Goal: Task Accomplishment & Management: Manage account settings

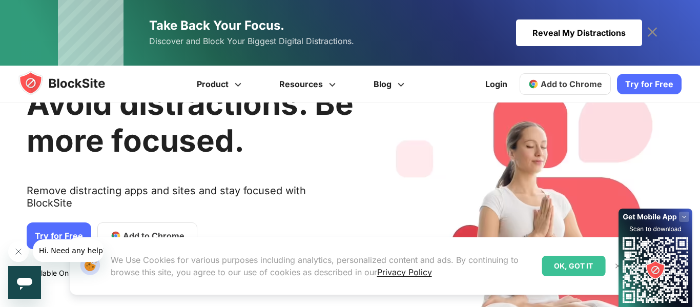
scroll to position [54, 0]
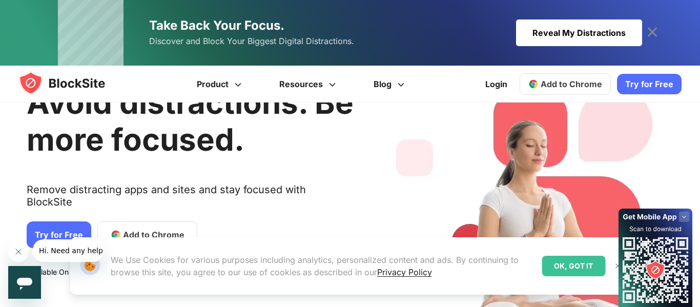
click at [49, 224] on link "Try for Free" at bounding box center [59, 235] width 65 height 27
click at [592, 84] on span "Add to Chrome" at bounding box center [572, 84] width 62 height 10
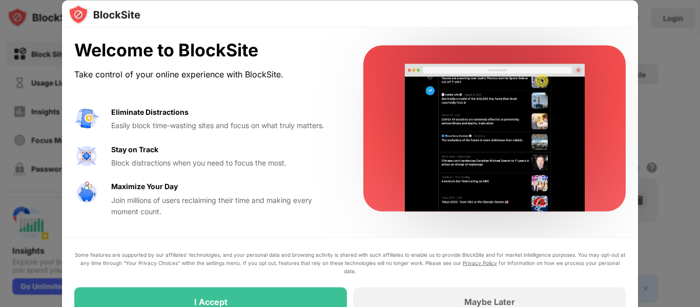
click at [136, 288] on div "I Accept" at bounding box center [210, 301] width 273 height 29
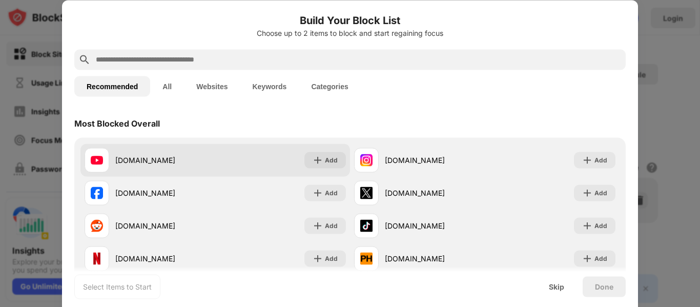
click at [99, 168] on div at bounding box center [97, 160] width 25 height 25
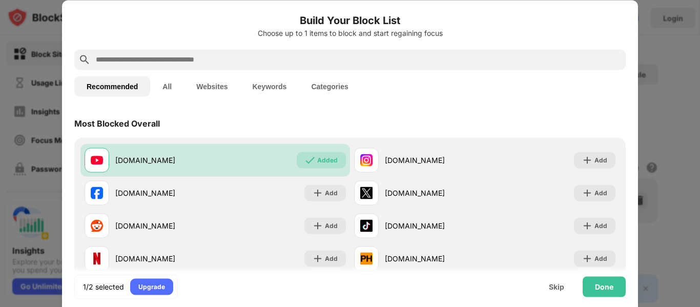
click at [614, 289] on div "Done" at bounding box center [604, 286] width 43 height 21
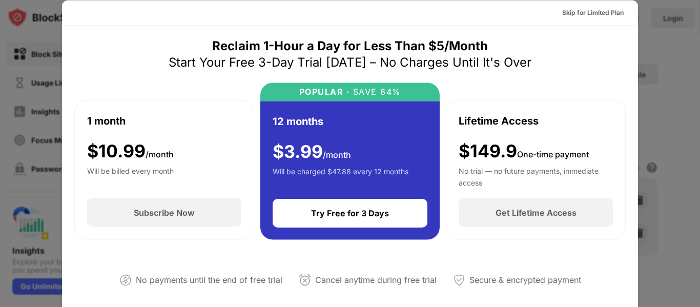
click at [621, 19] on div "Skip for Limited Plan" at bounding box center [593, 12] width 78 height 16
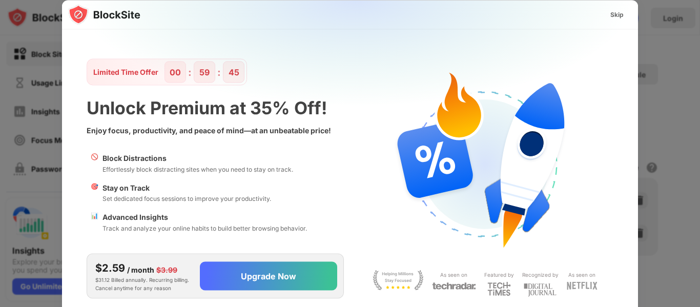
click at [626, 13] on div "Skip" at bounding box center [618, 14] width 30 height 16
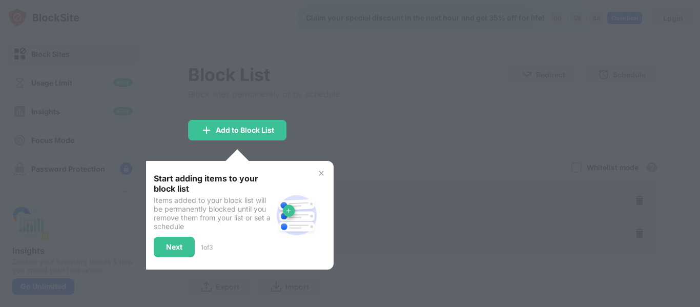
click at [283, 131] on div "Add to Block List" at bounding box center [237, 130] width 98 height 21
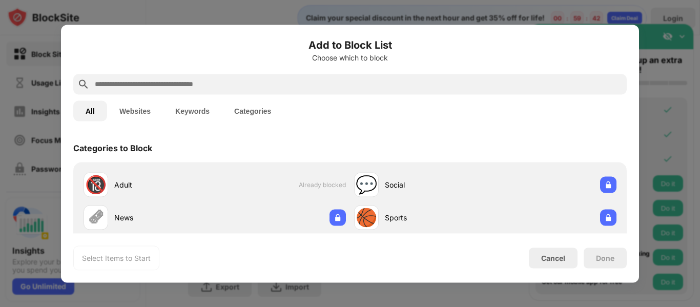
click at [551, 255] on div "Cancel" at bounding box center [553, 258] width 24 height 9
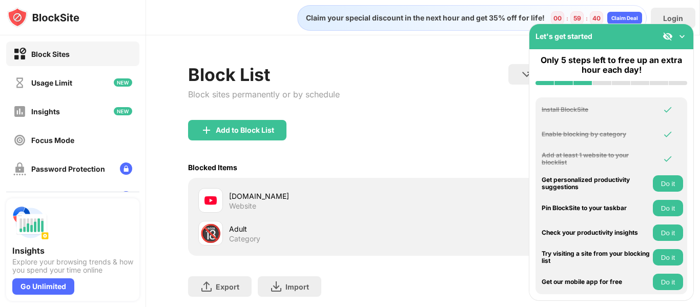
click at [597, 24] on div "Let's get started Only 5 steps left to free up an extra hour each day! Install …" at bounding box center [611, 162] width 165 height 277
click at [682, 34] on img at bounding box center [682, 36] width 10 height 10
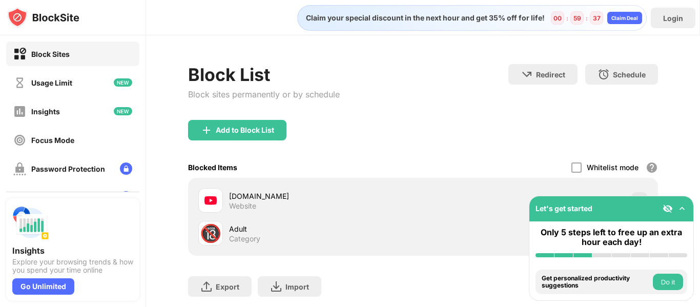
click at [671, 285] on button "Do it" at bounding box center [668, 282] width 30 height 16
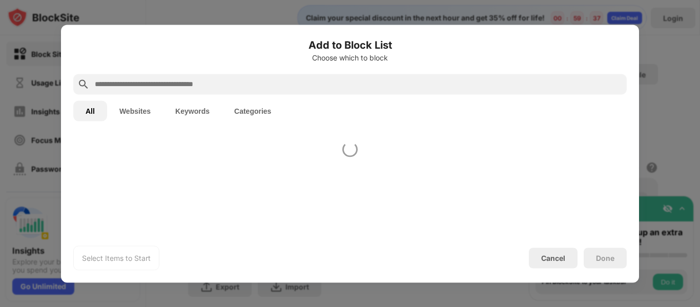
click at [666, 286] on div at bounding box center [350, 153] width 700 height 307
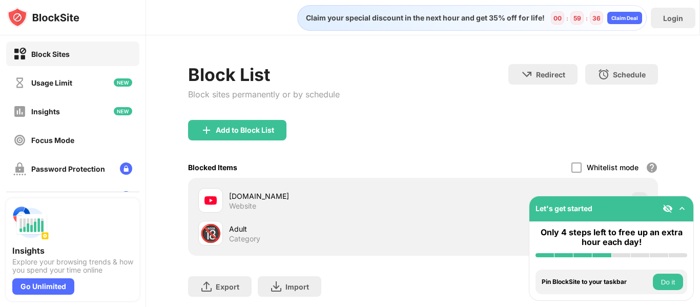
click at [668, 283] on button "Do it" at bounding box center [668, 282] width 30 height 16
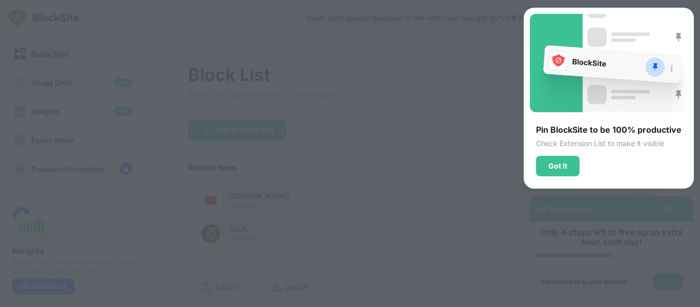
click at [565, 162] on div "Got It" at bounding box center [558, 166] width 19 height 8
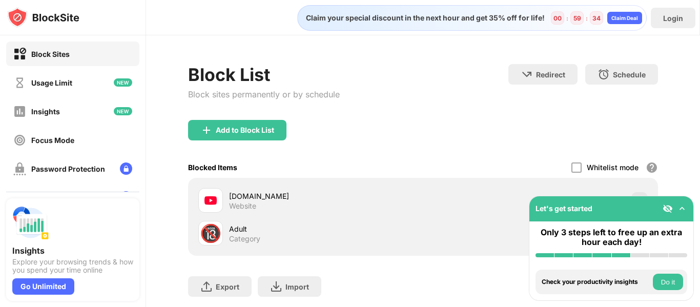
click at [669, 285] on button "Do it" at bounding box center [668, 282] width 30 height 16
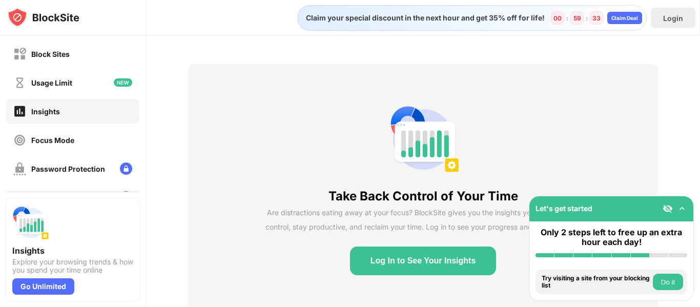
click at [665, 278] on button "Do it" at bounding box center [668, 282] width 30 height 16
click at [672, 281] on button "Do it" at bounding box center [668, 282] width 30 height 16
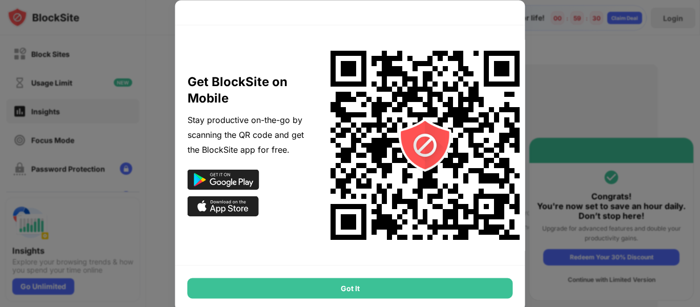
click at [660, 266] on div at bounding box center [350, 153] width 700 height 307
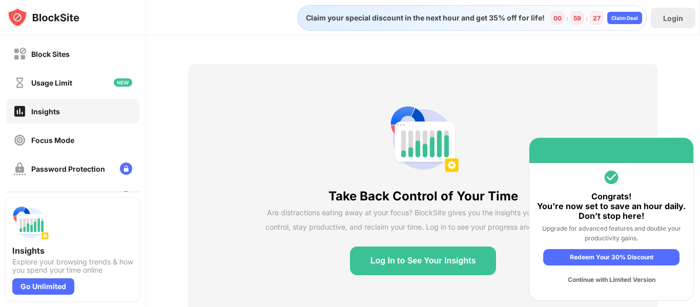
click at [23, 57] on img at bounding box center [19, 54] width 13 height 13
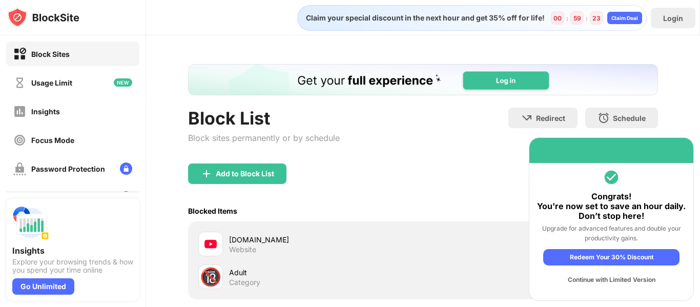
click at [647, 257] on div "Redeem Your 30% Discount" at bounding box center [612, 257] width 136 height 16
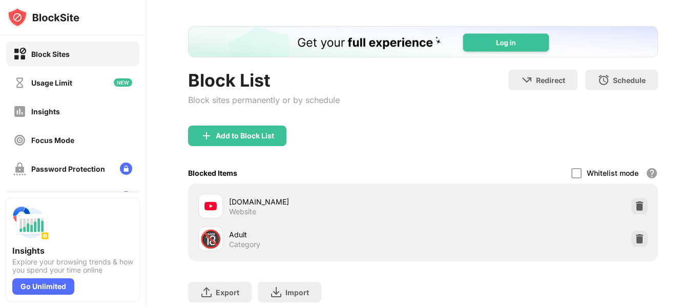
scroll to position [59, 0]
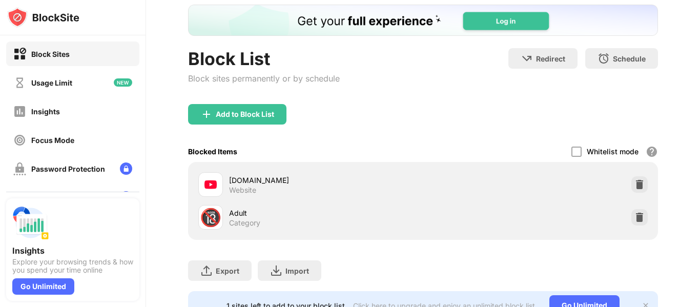
click at [640, 219] on img at bounding box center [640, 217] width 10 height 10
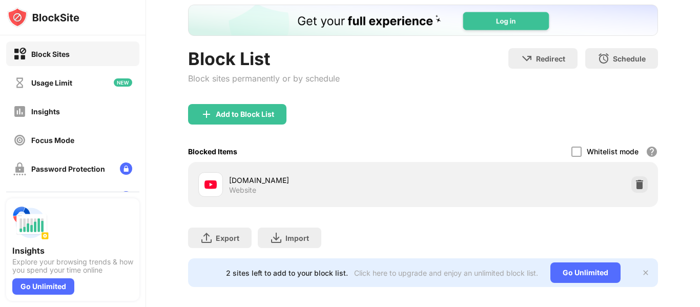
click at [639, 189] on img at bounding box center [640, 184] width 10 height 10
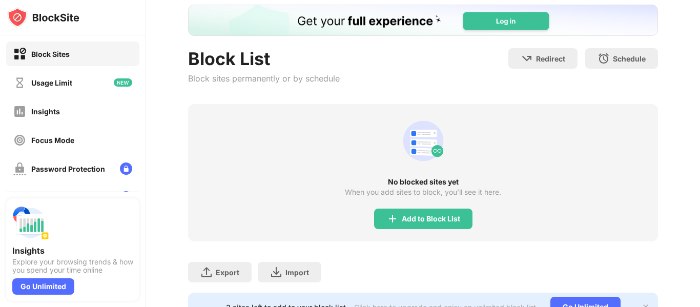
click at [436, 219] on div "Add to Block List" at bounding box center [431, 219] width 58 height 8
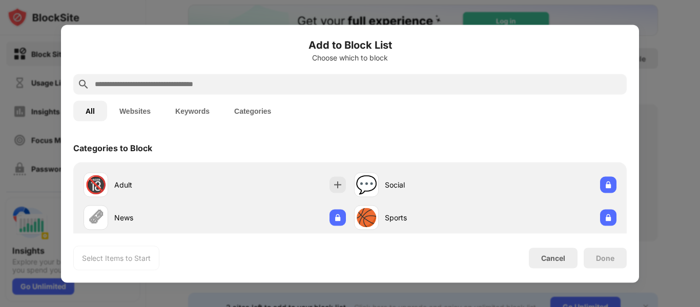
click at [426, 82] on input "text" at bounding box center [358, 84] width 529 height 12
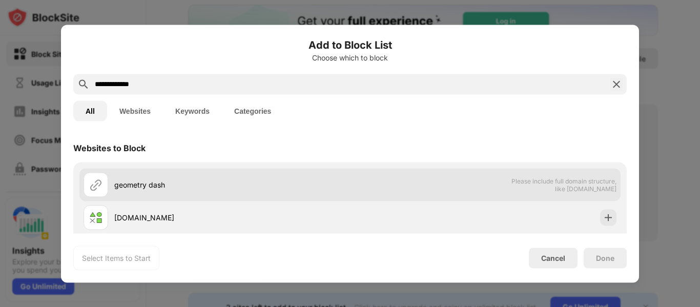
type input "**********"
click at [242, 187] on div "geometry dash" at bounding box center [232, 184] width 236 height 11
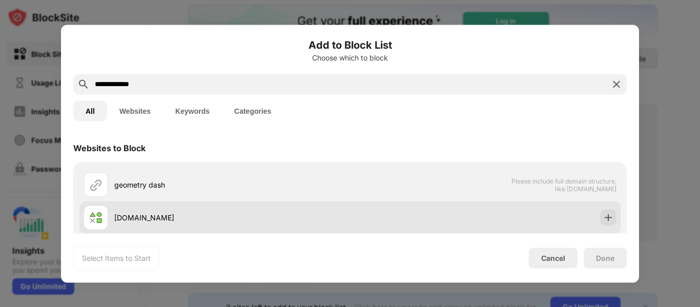
click at [129, 217] on div "geometrydash.me" at bounding box center [232, 217] width 236 height 11
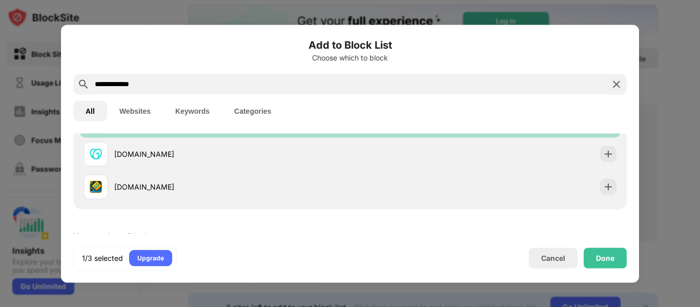
scroll to position [98, 0]
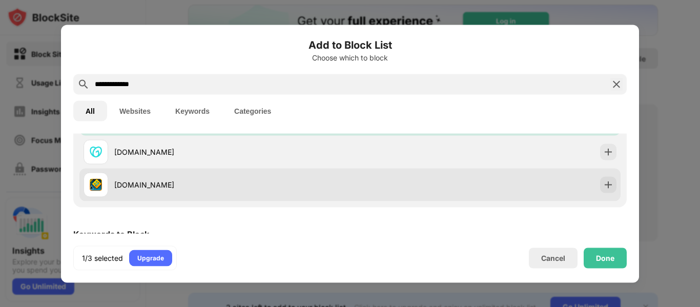
click at [104, 189] on div at bounding box center [96, 184] width 25 height 25
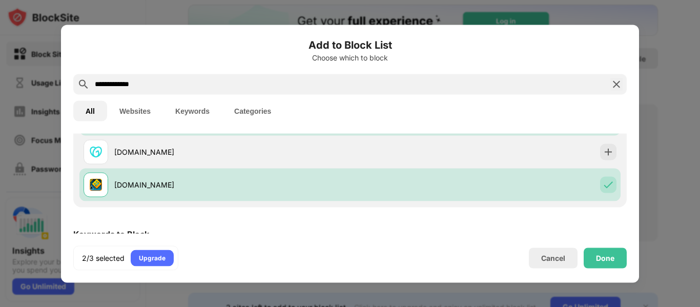
click at [613, 265] on div "Done" at bounding box center [605, 258] width 43 height 21
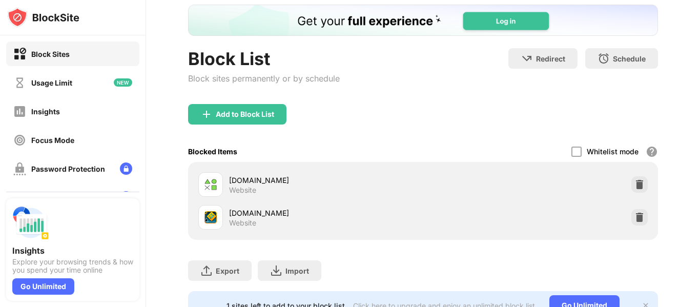
click at [640, 188] on img at bounding box center [640, 184] width 10 height 10
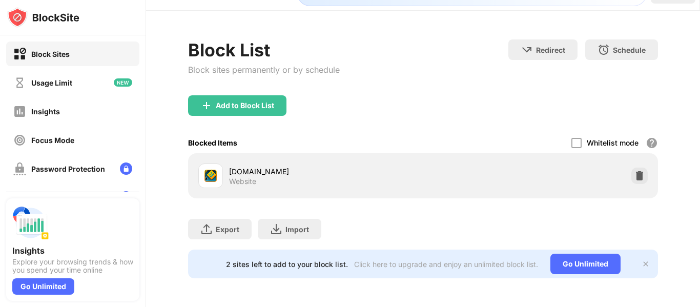
click at [640, 177] on img at bounding box center [640, 176] width 10 height 10
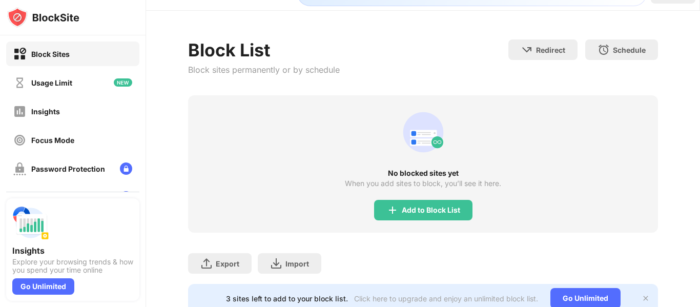
scroll to position [59, 0]
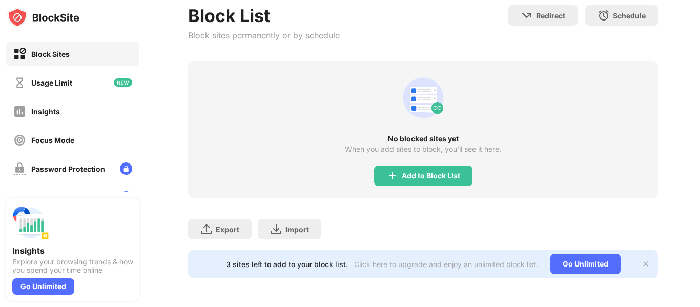
click at [455, 176] on div "Add to Block List" at bounding box center [431, 176] width 58 height 8
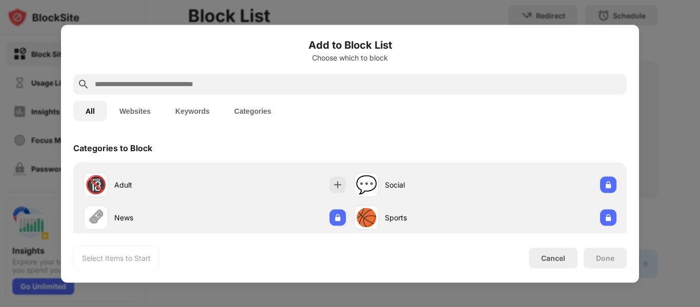
click at [559, 83] on input "text" at bounding box center [358, 84] width 529 height 12
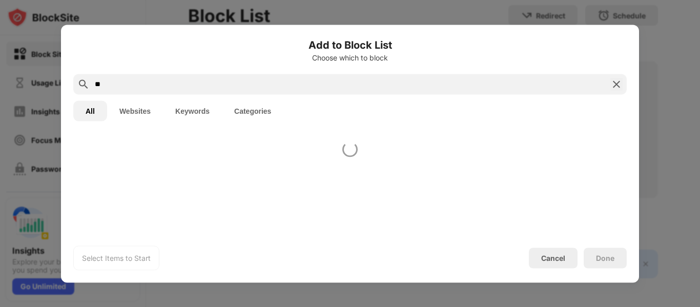
type input "*"
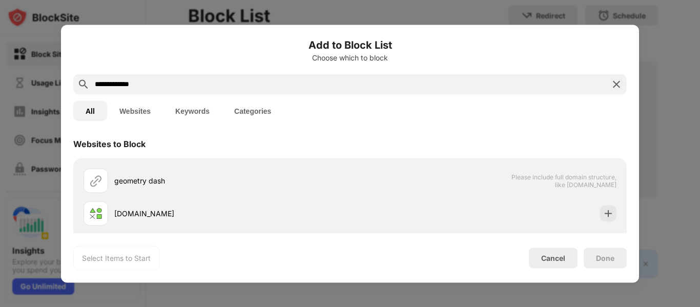
scroll to position [4, 0]
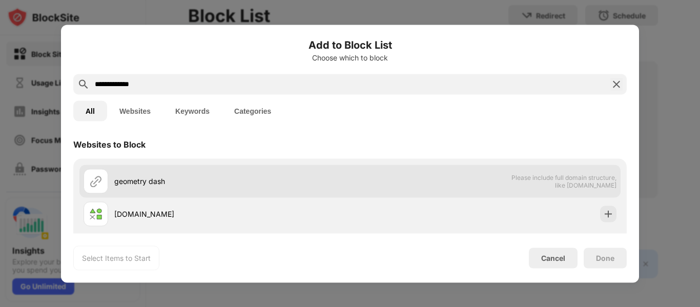
type input "**********"
click at [103, 185] on div at bounding box center [96, 181] width 25 height 25
click at [91, 182] on img at bounding box center [96, 181] width 12 height 12
click at [109, 187] on div "geometry dash" at bounding box center [217, 181] width 267 height 25
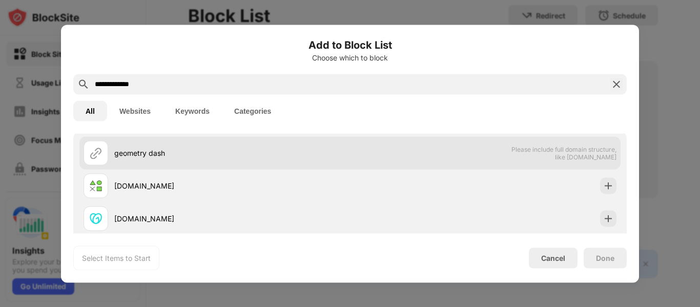
scroll to position [31, 0]
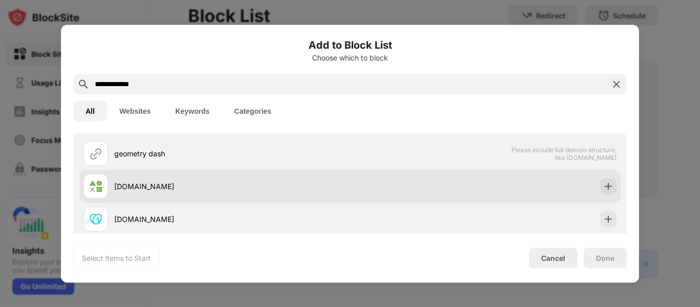
click at [107, 192] on div at bounding box center [96, 186] width 25 height 25
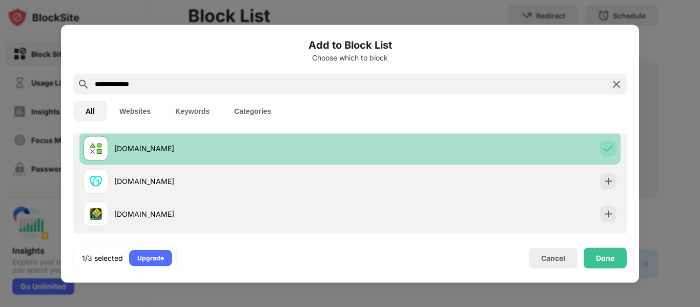
scroll to position [72, 0]
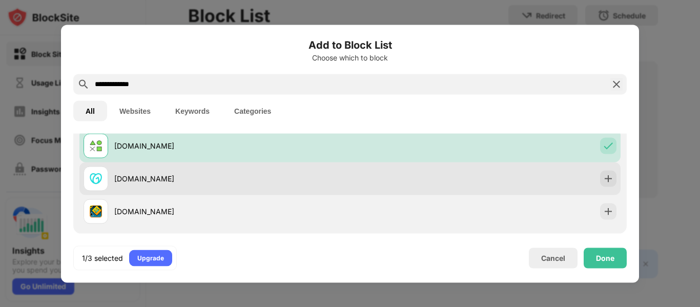
click at [102, 182] on div at bounding box center [96, 178] width 25 height 25
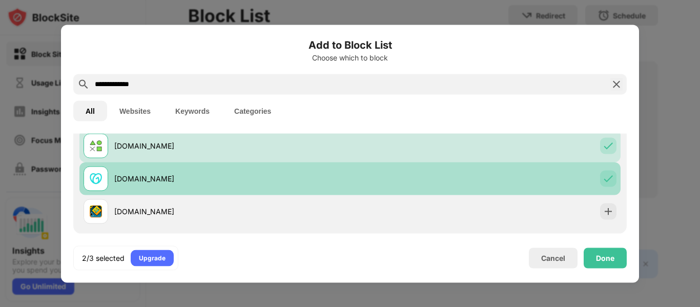
click at [100, 189] on div at bounding box center [96, 178] width 25 height 25
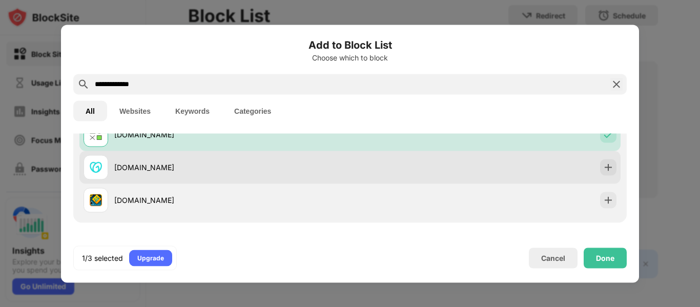
scroll to position [84, 0]
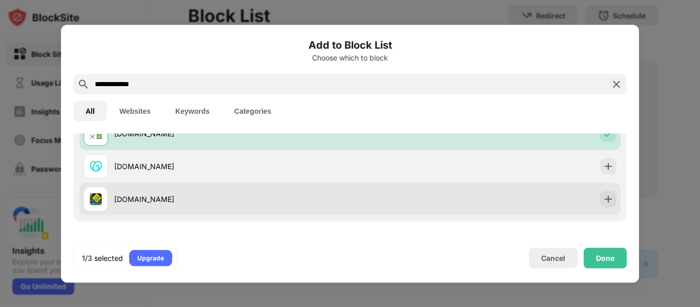
click at [116, 204] on div "geometrydashworld.org" at bounding box center [232, 199] width 236 height 11
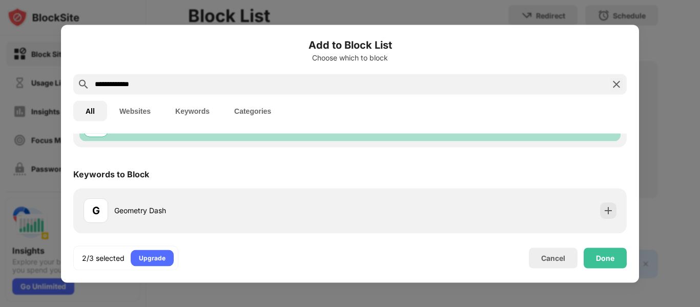
scroll to position [158, 0]
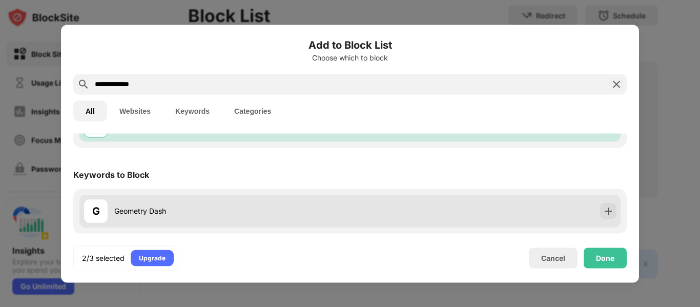
click at [102, 202] on div "G" at bounding box center [96, 211] width 25 height 25
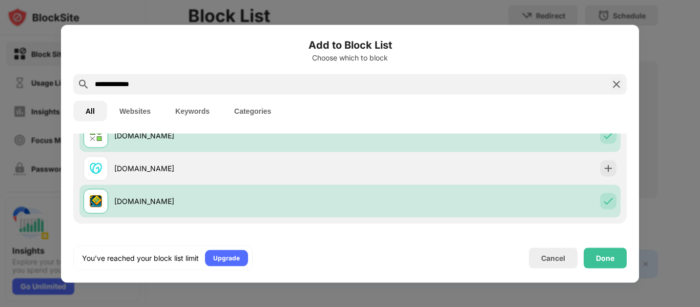
scroll to position [79, 0]
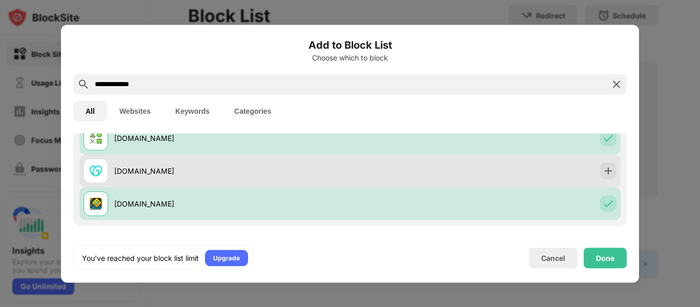
click at [125, 163] on div "geometrydashlite.com" at bounding box center [217, 170] width 267 height 25
click at [134, 163] on div "geometrydashlite.com" at bounding box center [217, 170] width 267 height 25
click at [609, 169] on img at bounding box center [609, 171] width 10 height 10
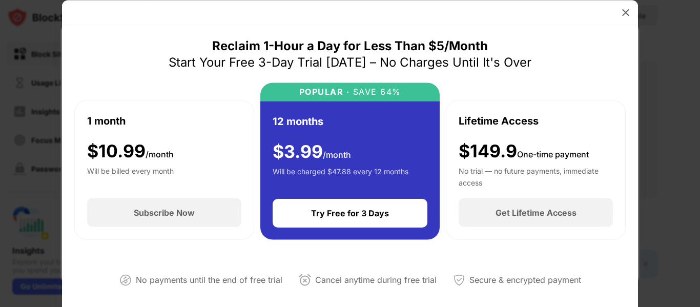
click at [625, 14] on img at bounding box center [626, 12] width 10 height 10
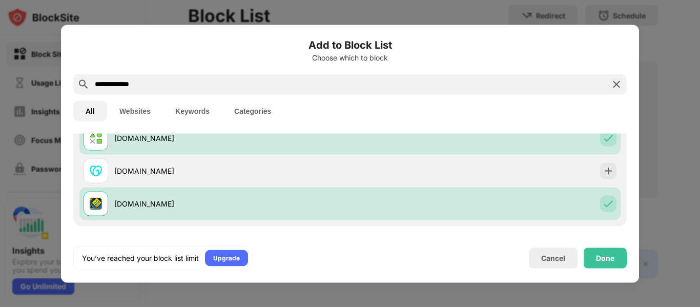
click at [611, 259] on div "Done" at bounding box center [605, 258] width 18 height 8
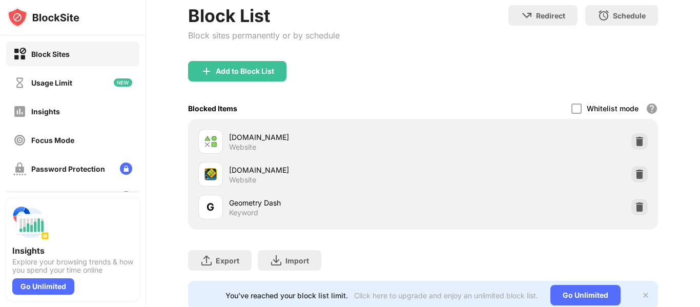
scroll to position [59, 0]
click at [639, 175] on img at bounding box center [640, 174] width 10 height 10
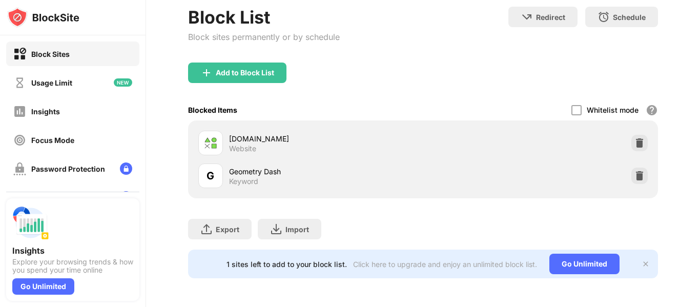
click at [640, 142] on img at bounding box center [640, 143] width 10 height 10
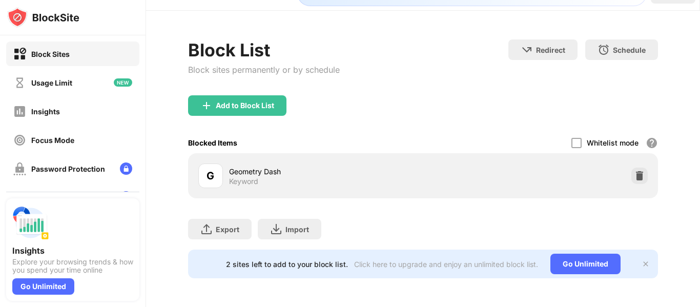
scroll to position [25, 0]
click at [639, 175] on img at bounding box center [640, 176] width 10 height 10
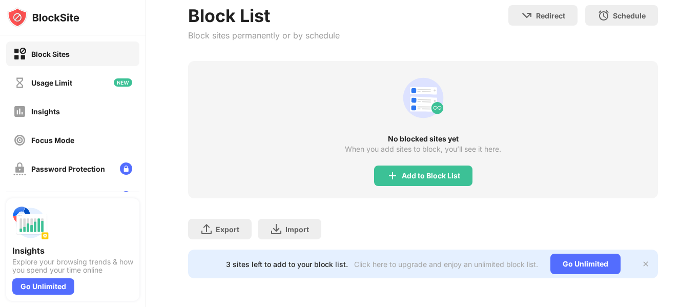
click at [437, 172] on div "Add to Block List" at bounding box center [431, 176] width 58 height 8
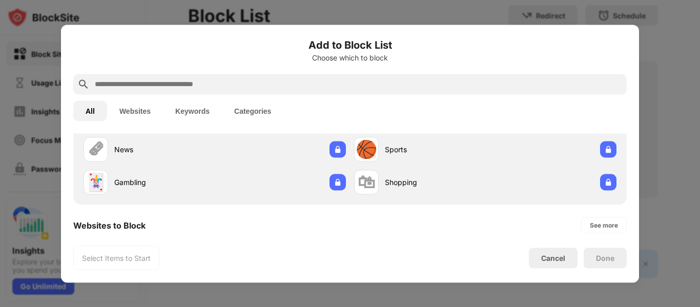
scroll to position [72, 0]
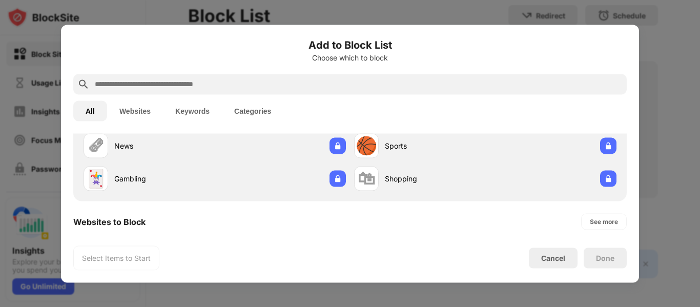
click at [314, 82] on input "text" at bounding box center [358, 84] width 529 height 12
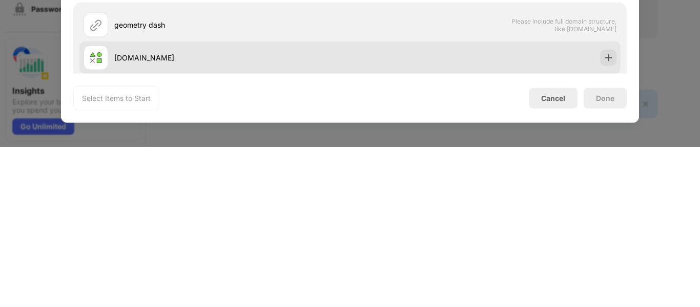
type input "**********"
click at [568, 214] on div "geometrydash.me" at bounding box center [349, 217] width 541 height 33
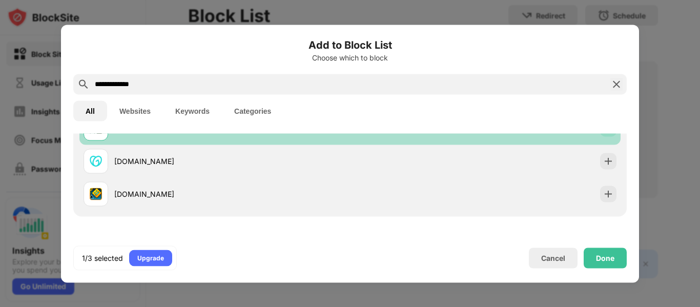
scroll to position [68, 0]
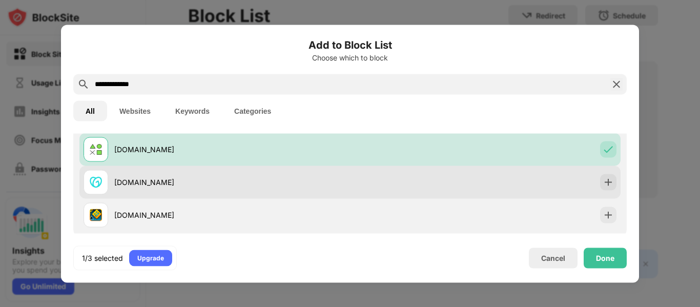
click at [105, 192] on div at bounding box center [96, 182] width 25 height 25
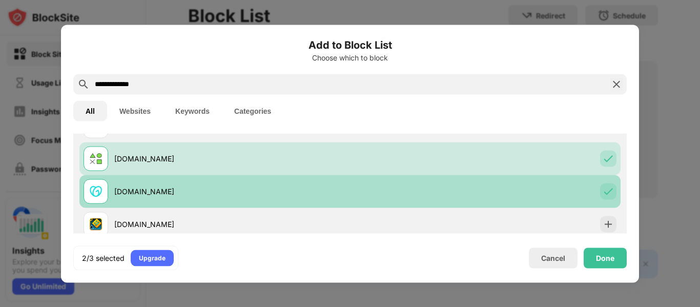
scroll to position [59, 0]
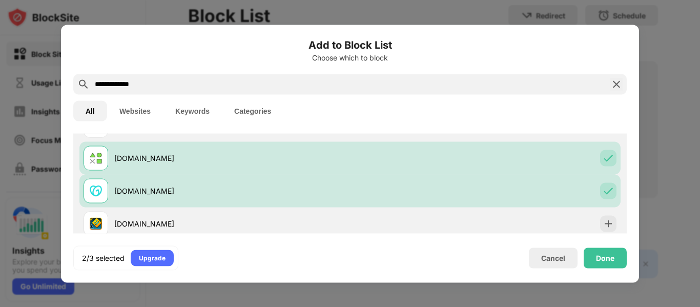
click at [596, 265] on div "Done" at bounding box center [605, 258] width 43 height 21
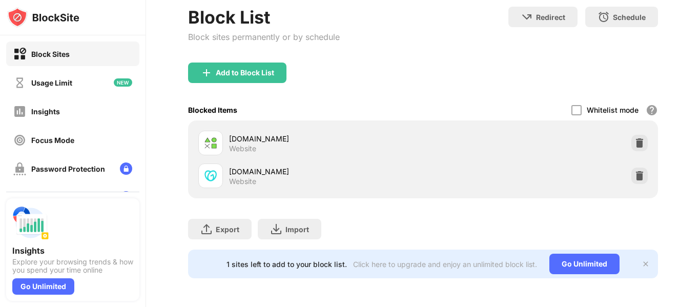
scroll to position [57, 0]
click at [641, 144] on img at bounding box center [640, 143] width 10 height 10
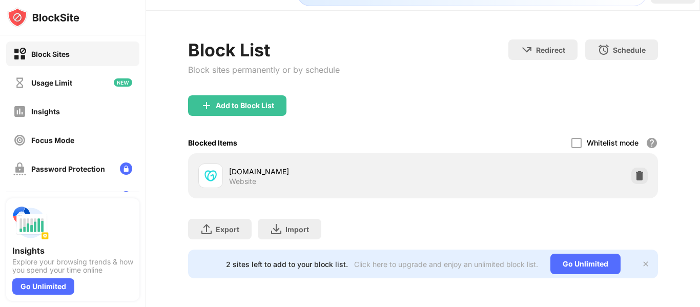
click at [640, 173] on img at bounding box center [640, 176] width 10 height 10
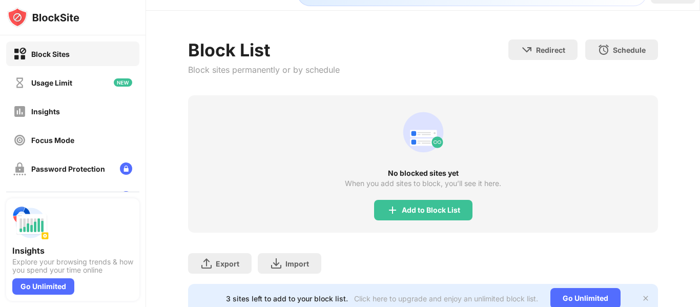
scroll to position [59, 0]
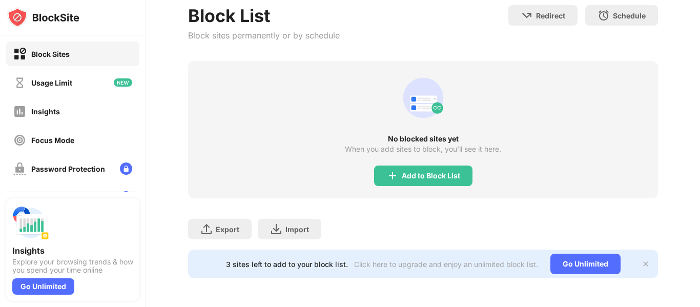
click at [434, 173] on div "Add to Block List" at bounding box center [431, 176] width 58 height 8
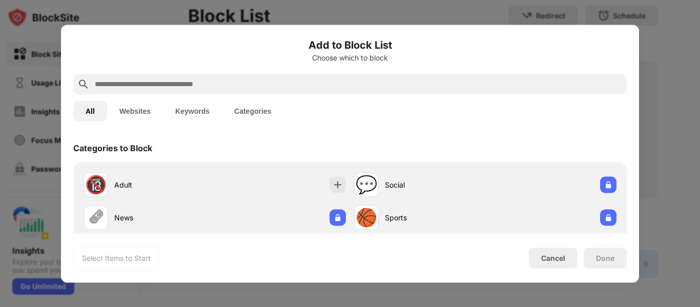
click at [297, 83] on input "text" at bounding box center [358, 84] width 529 height 12
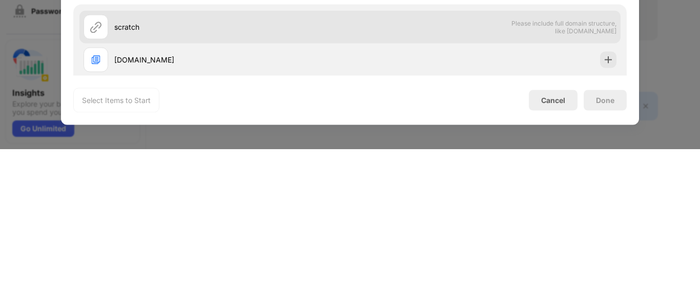
type input "*******"
click at [101, 199] on div "scratch Please include full domain structure, like domain.com" at bounding box center [349, 184] width 541 height 33
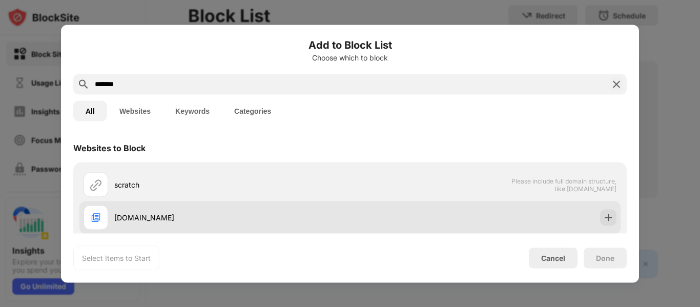
click at [99, 207] on div at bounding box center [96, 217] width 25 height 25
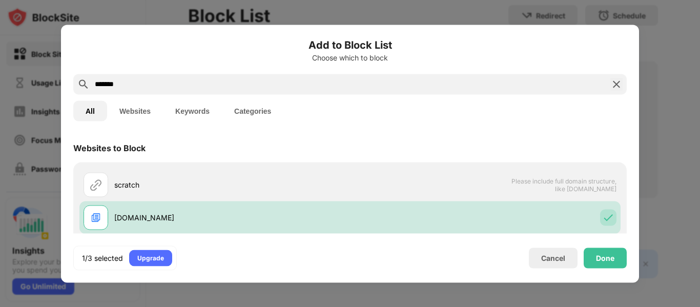
click at [606, 257] on div "Done" at bounding box center [605, 258] width 18 height 8
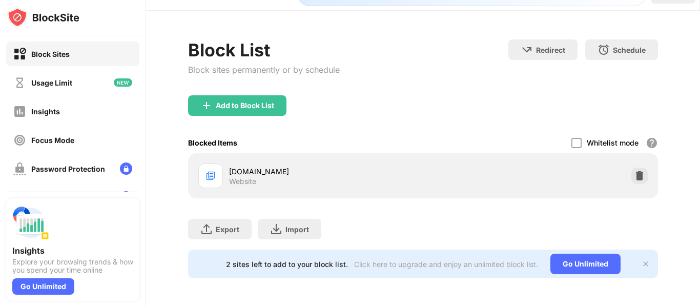
scroll to position [25, 0]
click at [641, 178] on img at bounding box center [640, 176] width 10 height 10
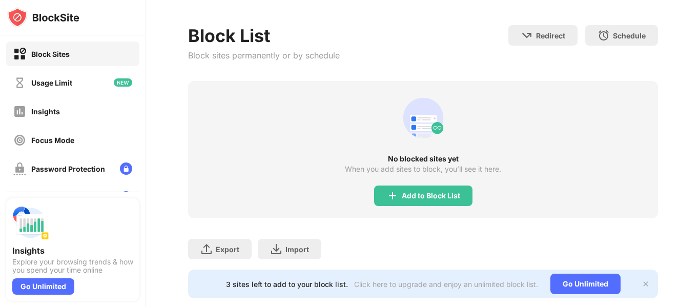
scroll to position [40, 0]
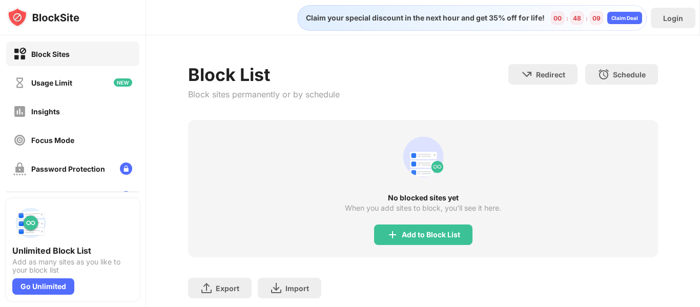
click at [19, 116] on img at bounding box center [19, 111] width 13 height 13
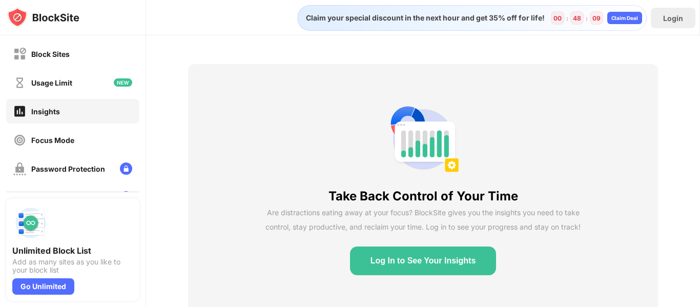
click at [21, 81] on img at bounding box center [19, 82] width 13 height 13
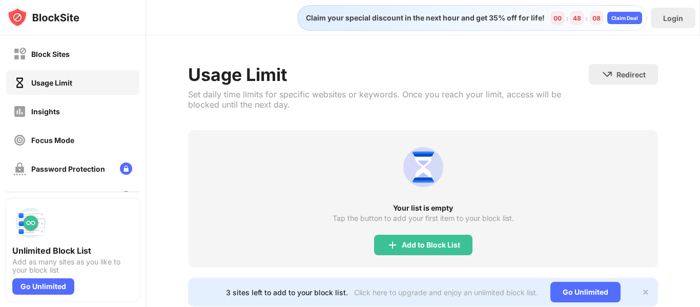
click at [20, 114] on img at bounding box center [19, 111] width 13 height 13
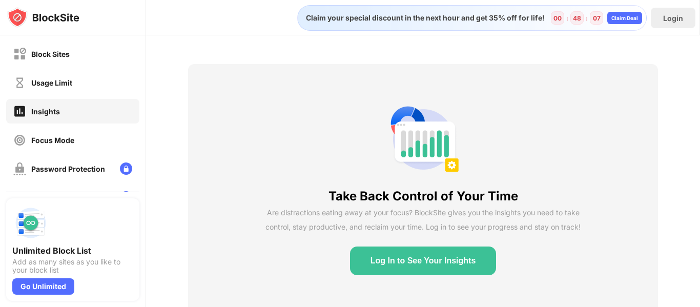
click at [21, 94] on div "Usage Limit" at bounding box center [72, 82] width 133 height 25
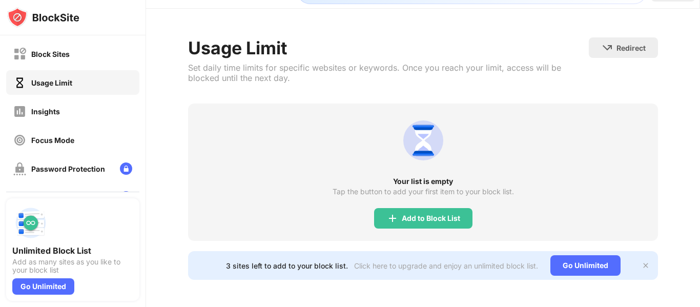
scroll to position [28, 0]
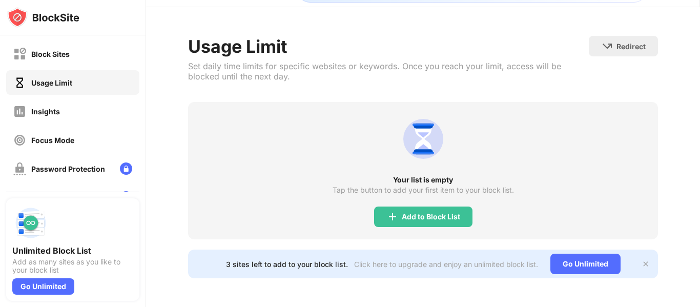
click at [445, 213] on div "Add to Block List" at bounding box center [431, 217] width 58 height 8
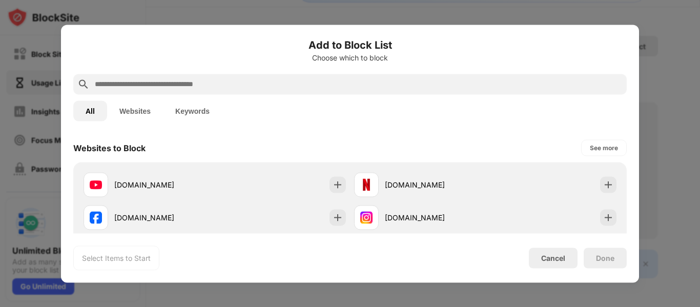
click at [106, 107] on button "All" at bounding box center [90, 111] width 34 height 21
click at [130, 107] on button "Websites" at bounding box center [135, 111] width 56 height 21
click at [90, 111] on button "All" at bounding box center [90, 111] width 34 height 21
click at [537, 251] on div "Cancel" at bounding box center [553, 258] width 49 height 21
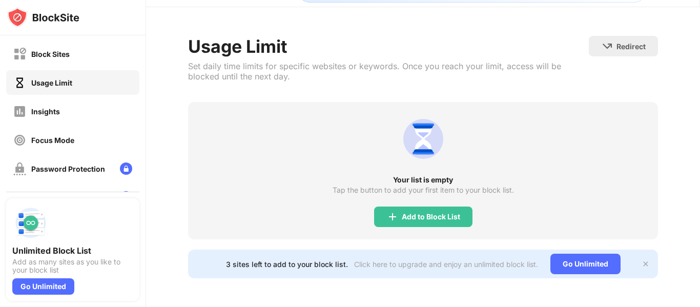
click at [29, 137] on div "Focus Mode" at bounding box center [43, 140] width 61 height 13
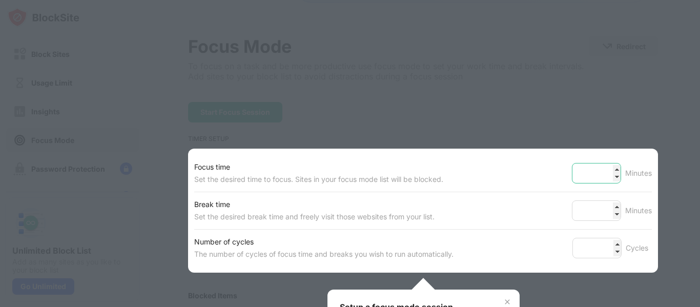
click at [612, 176] on input "**" at bounding box center [596, 173] width 49 height 21
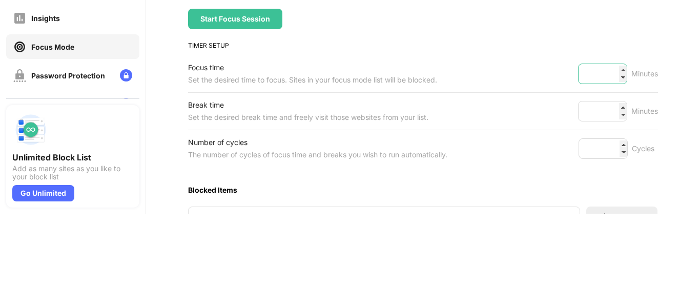
type input "*"
type input "***"
click at [614, 202] on input "*" at bounding box center [602, 204] width 49 height 21
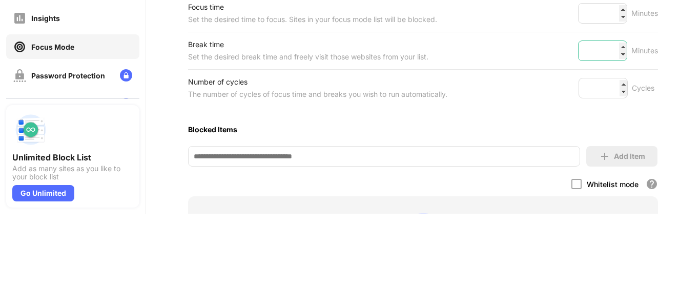
scroll to position [88, 0]
type input "*"
click at [611, 182] on input "*" at bounding box center [603, 182] width 49 height 21
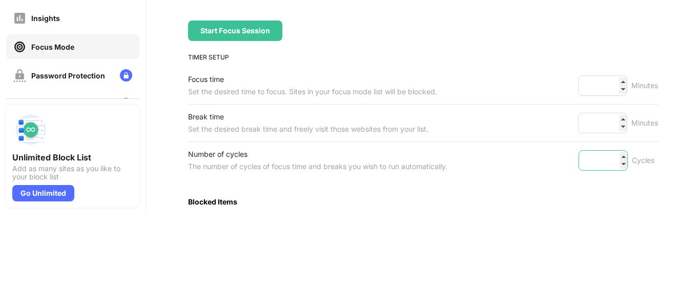
scroll to position [13, 0]
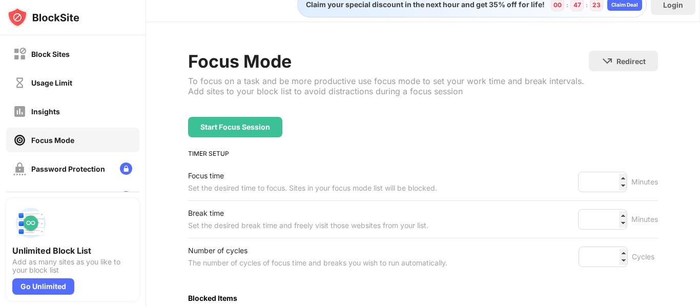
click at [210, 134] on div "Start Focus Session" at bounding box center [235, 127] width 94 height 21
type input "*"
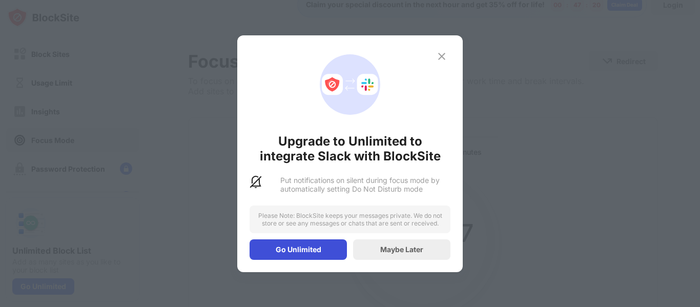
click at [325, 245] on div "Go Unlimited" at bounding box center [298, 249] width 97 height 21
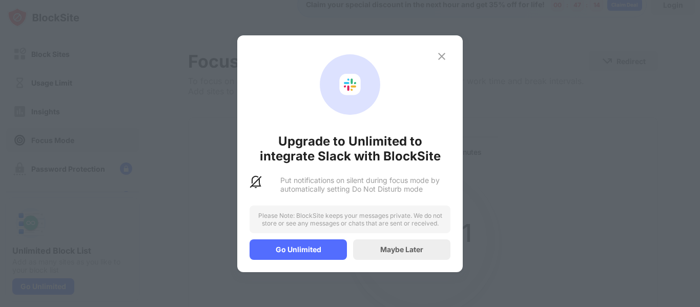
click at [398, 259] on div "Maybe Later" at bounding box center [401, 249] width 97 height 21
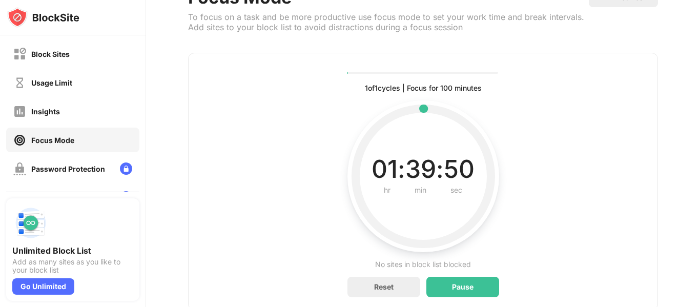
scroll to position [95, 0]
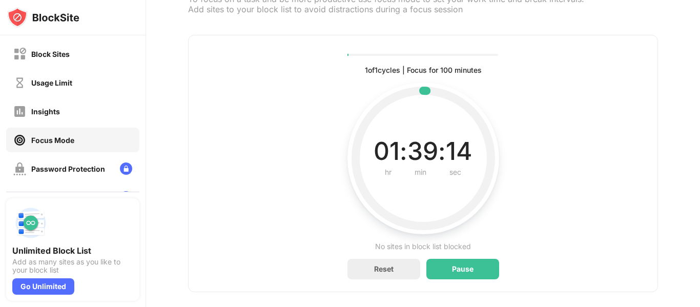
click at [471, 266] on div "Pause" at bounding box center [463, 269] width 22 height 8
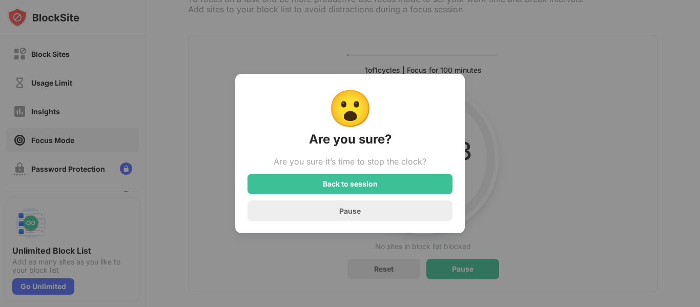
click at [438, 183] on div "Back to session" at bounding box center [350, 184] width 205 height 21
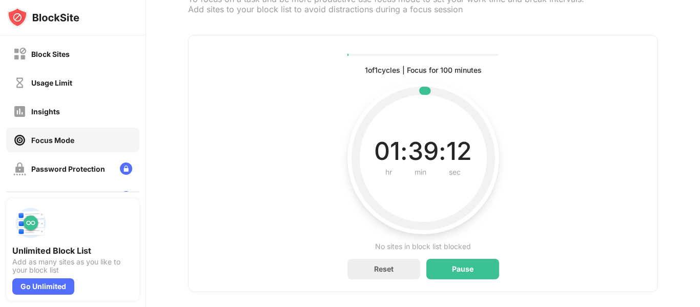
click at [463, 262] on div "Pause" at bounding box center [463, 269] width 73 height 21
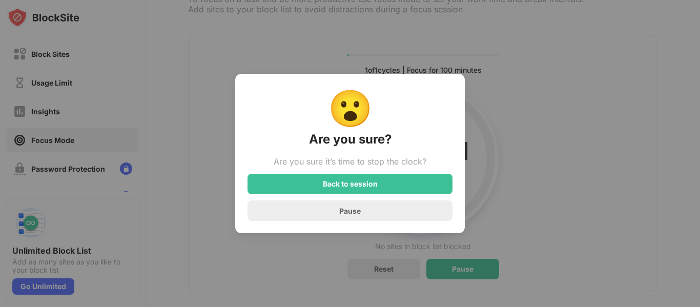
click at [432, 210] on div "Pause" at bounding box center [350, 210] width 205 height 21
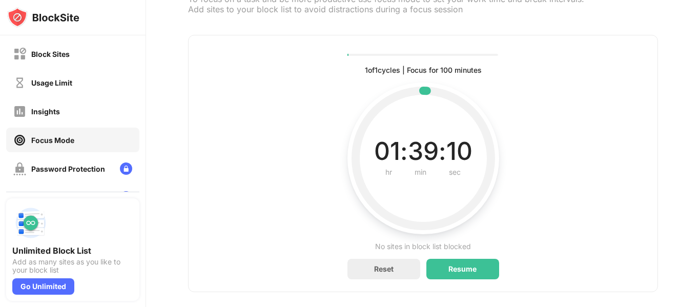
click at [395, 270] on div "Reset" at bounding box center [384, 269] width 73 height 21
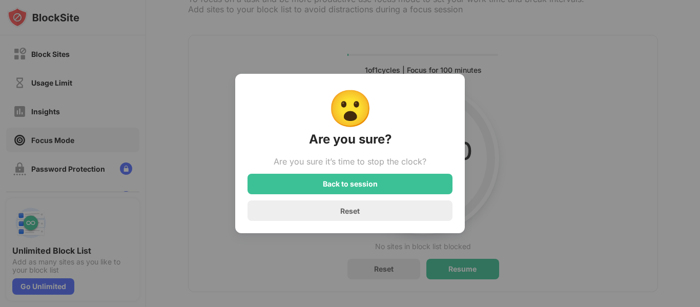
click at [411, 189] on div "Back to session" at bounding box center [350, 184] width 205 height 21
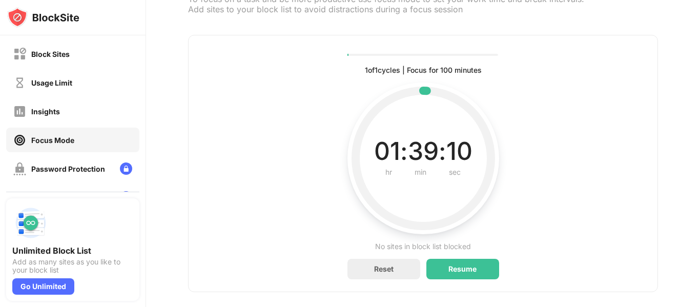
click at [389, 272] on div "Reset" at bounding box center [383, 269] width 19 height 9
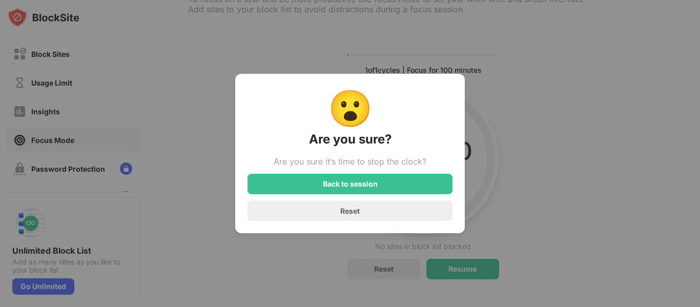
click at [407, 215] on div "Reset" at bounding box center [350, 210] width 205 height 21
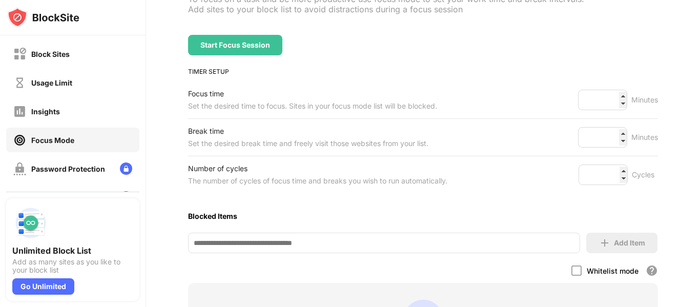
click at [19, 167] on img at bounding box center [19, 169] width 13 height 13
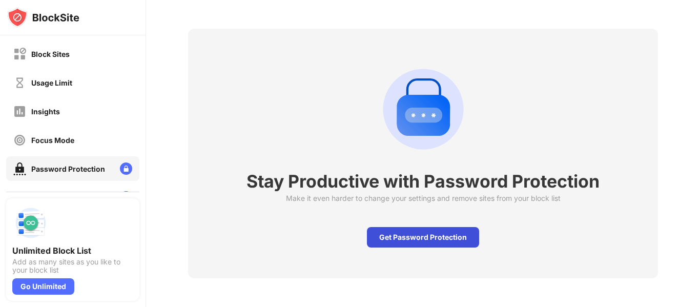
click at [461, 242] on div "Get Password Protection" at bounding box center [423, 237] width 112 height 21
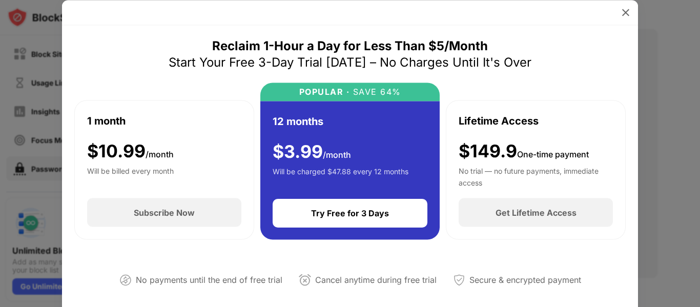
click at [635, 13] on div at bounding box center [350, 12] width 576 height 25
click at [633, 16] on div at bounding box center [626, 12] width 16 height 16
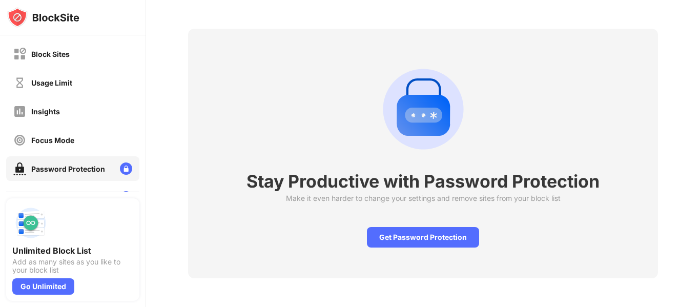
click at [625, 12] on div "Stay Productive with Password Protection Make it even harder to change your set…" at bounding box center [423, 153] width 554 height 307
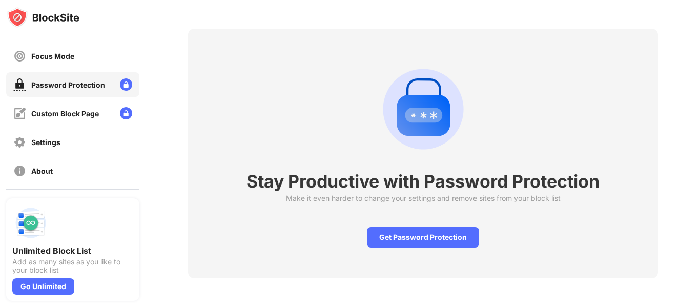
scroll to position [85, 0]
click at [24, 108] on img at bounding box center [19, 113] width 13 height 13
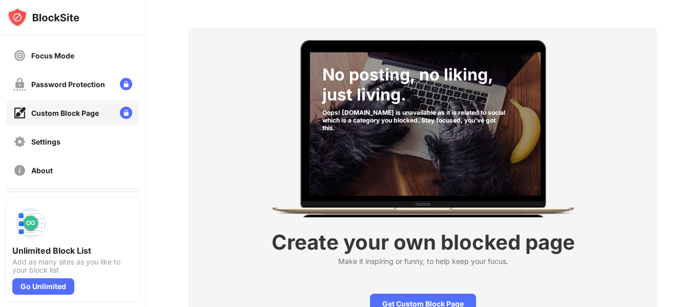
scroll to position [36, 0]
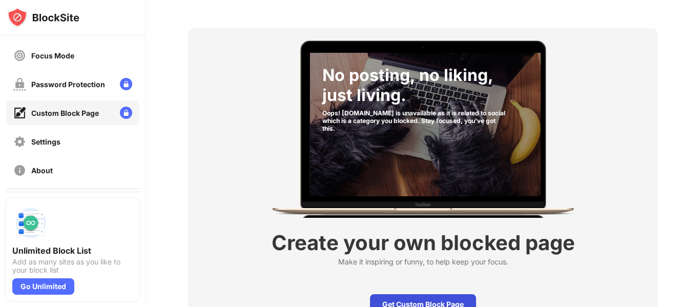
click at [444, 307] on div "Get Custom Block Page" at bounding box center [423, 304] width 106 height 21
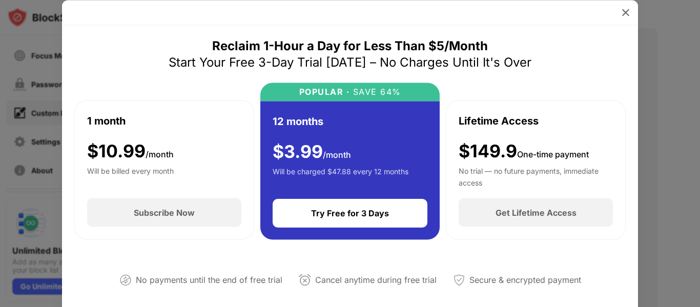
click at [627, 18] on div at bounding box center [626, 12] width 16 height 16
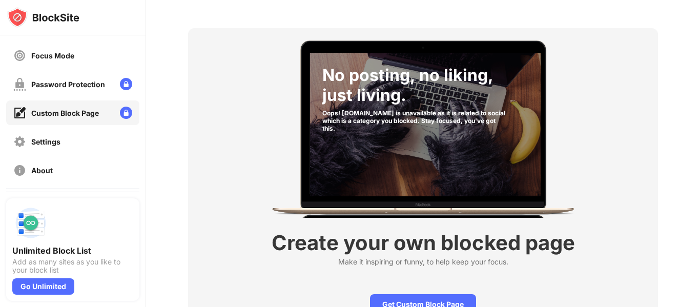
click at [626, 20] on div "No posting, no liking, just living. Oops! [DOMAIN_NAME] is unavailable as it is…" at bounding box center [423, 180] width 554 height 363
click at [21, 142] on img at bounding box center [19, 141] width 13 height 13
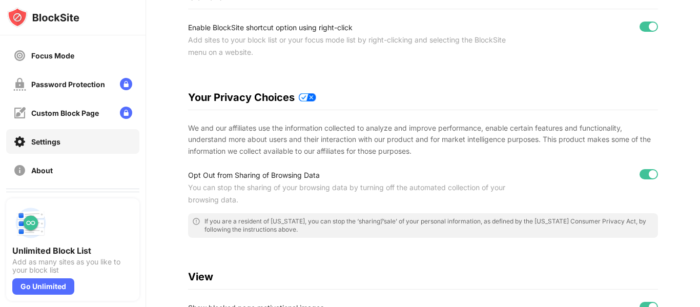
scroll to position [121, 0]
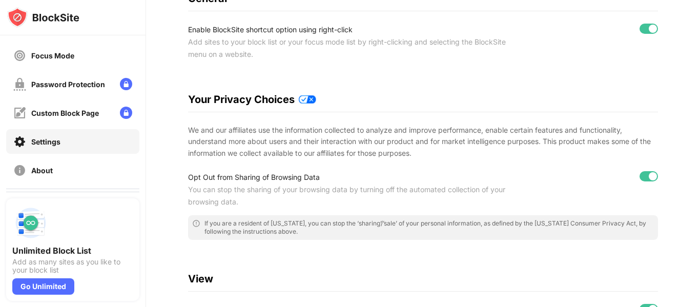
click at [18, 162] on div "About" at bounding box center [72, 170] width 133 height 25
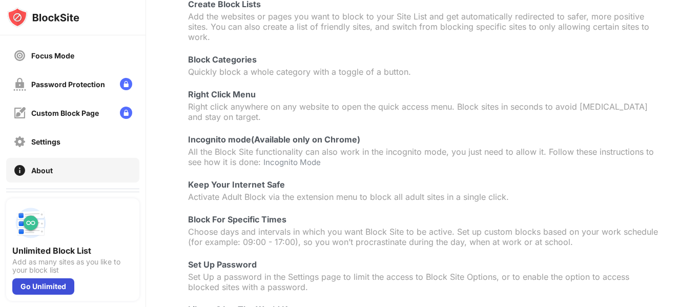
click at [29, 285] on div "Go Unlimited" at bounding box center [43, 286] width 62 height 16
click at [19, 287] on div "Go Unlimited" at bounding box center [43, 286] width 62 height 16
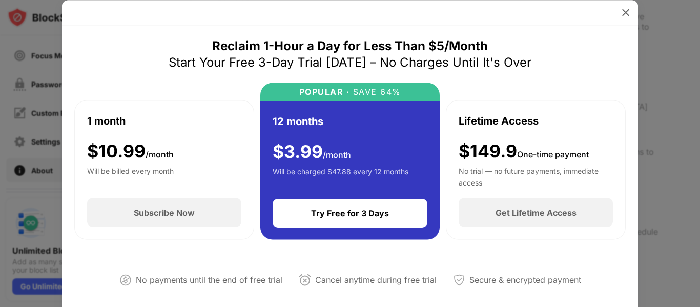
click at [633, 23] on div at bounding box center [350, 12] width 576 height 25
